Goal: Task Accomplishment & Management: Manage account settings

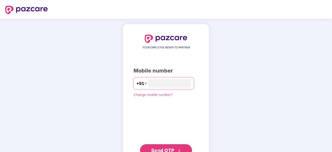
type input "**********"
click at [157, 147] on span "Send OTP" at bounding box center [166, 149] width 30 height 7
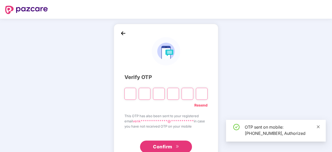
click at [319, 125] on span at bounding box center [319, 127] width 4 height 4
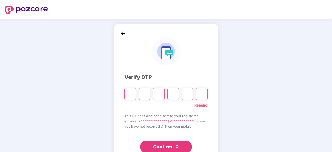
click at [131, 96] on input "Please enter verification code. Digit 1" at bounding box center [131, 94] width 12 height 12
paste input "*"
type input "*"
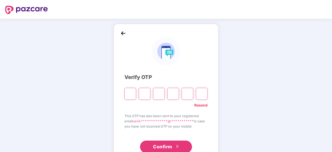
type input "*"
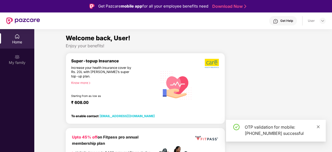
click at [319, 128] on icon "close" at bounding box center [319, 127] width 4 height 4
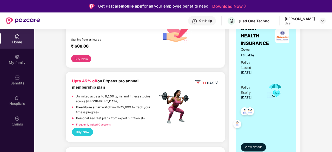
scroll to position [93, 0]
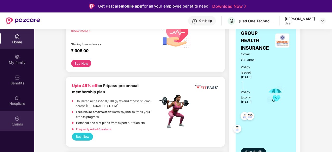
click at [17, 119] on img at bounding box center [17, 118] width 5 height 5
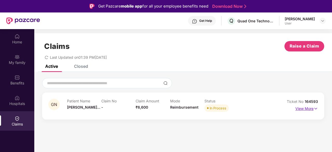
click at [299, 109] on p "View More" at bounding box center [307, 108] width 23 height 7
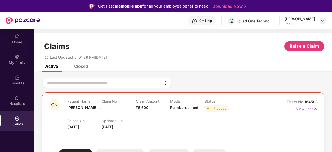
click at [322, 19] on img at bounding box center [323, 21] width 4 height 4
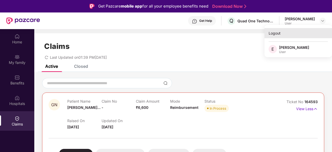
click at [278, 31] on div "Logout" at bounding box center [299, 33] width 68 height 10
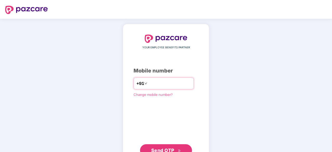
type input "**********"
click at [161, 147] on span "Send OTP" at bounding box center [162, 149] width 23 height 5
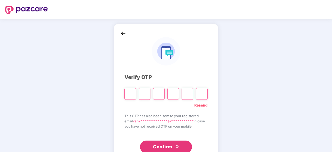
type input "*"
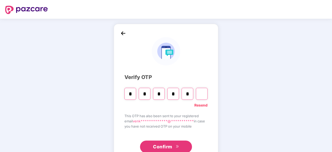
type input "*"
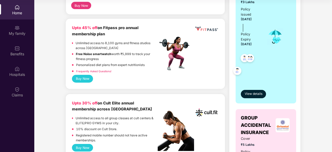
scroll to position [130, 0]
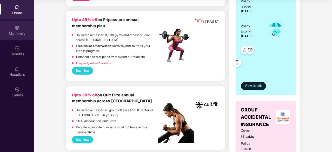
click at [14, 29] on div "My family" at bounding box center [17, 30] width 34 height 19
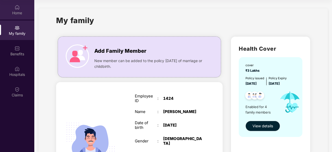
click at [15, 11] on div "Home" at bounding box center [17, 12] width 34 height 5
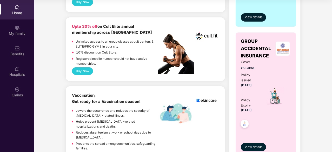
scroll to position [208, 0]
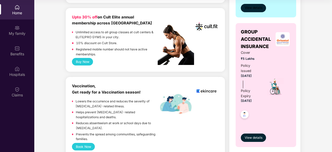
click at [254, 8] on span "View details" at bounding box center [254, 7] width 18 height 5
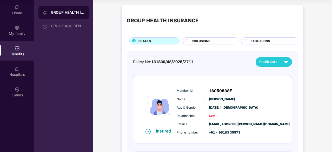
scroll to position [26, 0]
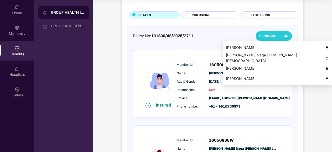
click at [272, 35] on span "Health Card" at bounding box center [268, 35] width 18 height 5
click at [325, 46] on img at bounding box center [327, 48] width 4 height 4
click at [287, 36] on img at bounding box center [286, 35] width 9 height 9
click at [325, 57] on img at bounding box center [327, 58] width 4 height 4
click at [283, 36] on img at bounding box center [286, 35] width 9 height 9
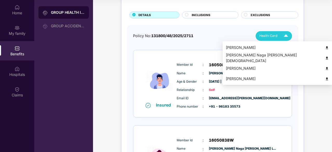
click at [325, 67] on img at bounding box center [327, 69] width 4 height 4
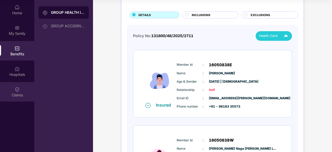
click at [15, 87] on img at bounding box center [17, 89] width 5 height 5
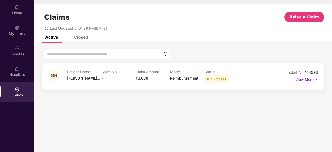
click at [304, 78] on p "View More" at bounding box center [307, 78] width 23 height 7
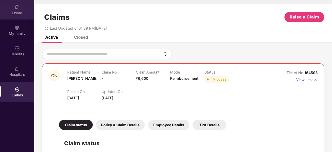
click at [21, 5] on div "Home" at bounding box center [17, 9] width 34 height 19
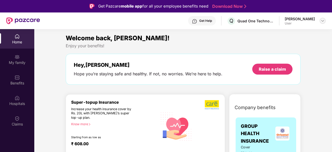
click at [324, 22] on img at bounding box center [323, 21] width 4 height 4
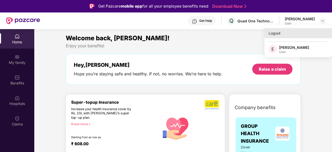
click at [275, 34] on div "Logout" at bounding box center [299, 33] width 68 height 10
